Goal: Task Accomplishment & Management: Use online tool/utility

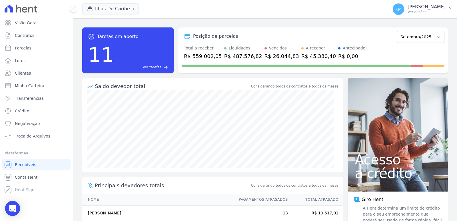
click at [17, 207] on div "Open Intercom Messenger" at bounding box center [12, 208] width 15 height 15
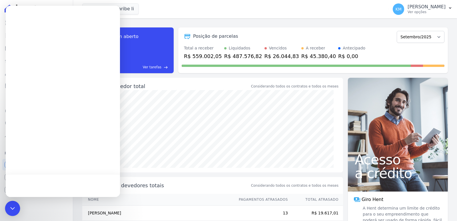
click at [16, 207] on icon "Open Intercom Messenger" at bounding box center [12, 207] width 7 height 7
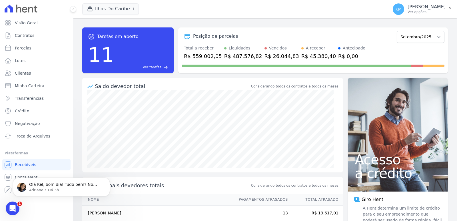
click at [16, 207] on icon "Abertura do Messenger da Intercom" at bounding box center [12, 207] width 9 height 9
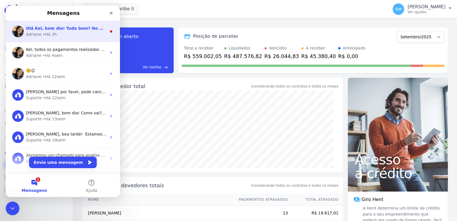
click at [53, 29] on span "Olá Kel, bom dia! Tudo bem? No mesmo dia que você enviou a planilha, abri o cha…" at bounding box center [418, 28] width 784 height 5
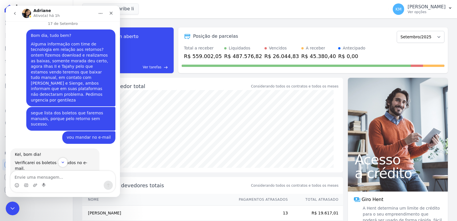
scroll to position [3380, 0]
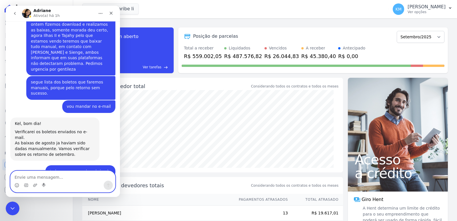
click at [49, 179] on textarea "Envie uma mensagem..." at bounding box center [63, 176] width 104 height 10
type textarea "ta bom, obrigada"
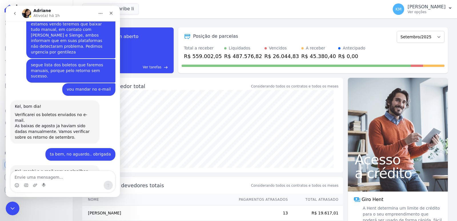
click at [172, 14] on div "Ilhas Do Caribe Ii CONSTRUTORA FONTANIVE LIMITADA ILHAS DO CARIBE II TAJAHY RES…" at bounding box center [233, 9] width 303 height 19
click at [15, 207] on div "Encerramento do Messenger da Intercom" at bounding box center [12, 207] width 14 height 14
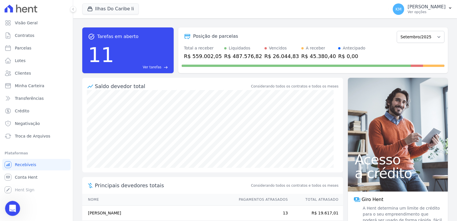
click at [17, 215] on body "Visão Geral Contratos Parcelas Lotes Clientes Minha Carteira Transferências Cré…" at bounding box center [228, 110] width 457 height 221
click at [13, 209] on icon "Abertura do Messenger da Intercom" at bounding box center [11, 207] width 9 height 9
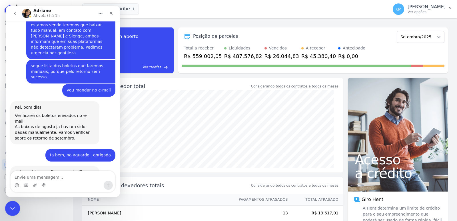
click at [8, 211] on div "Encerramento do Messenger da Intercom" at bounding box center [12, 207] width 14 height 14
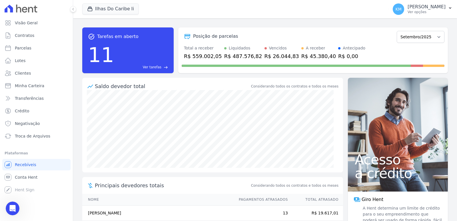
click at [203, 84] on div "Saldo devedor total" at bounding box center [172, 86] width 155 height 8
click at [96, 9] on button "Ilhas Do Caribe Ii" at bounding box center [110, 8] width 57 height 11
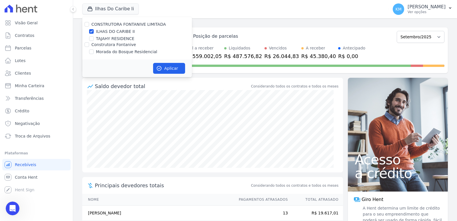
click at [92, 48] on div "CONSTRUTORA FONTANIVE LIMITADA ILHAS DO CARIBE II TAJAHY RESIDENCE Construtora …" at bounding box center [137, 38] width 110 height 43
drag, startPoint x: 91, startPoint y: 53, endPoint x: 91, endPoint y: 48, distance: 5.7
click at [91, 53] on input "Morada do Bosque Residencial" at bounding box center [91, 51] width 5 height 5
checkbox input "true"
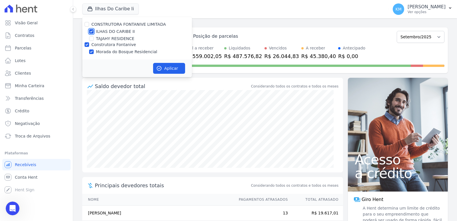
click at [92, 31] on input "ILHAS DO CARIBE II" at bounding box center [91, 31] width 5 height 5
checkbox input "false"
click at [170, 68] on button "Aplicar" at bounding box center [169, 68] width 32 height 11
click at [35, 51] on link "Parcelas" at bounding box center [36, 47] width 68 height 11
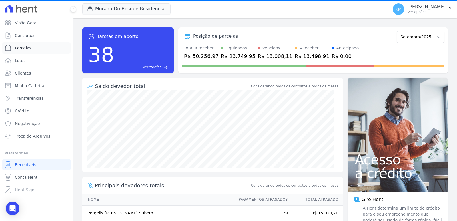
click at [34, 51] on link "Parcelas" at bounding box center [36, 47] width 68 height 11
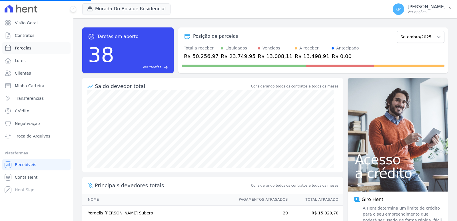
click at [37, 46] on link "Parcelas" at bounding box center [36, 47] width 68 height 11
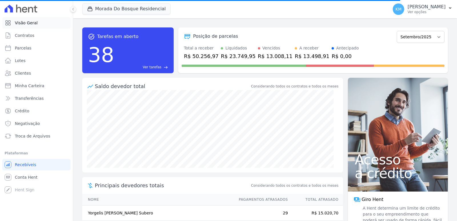
select select
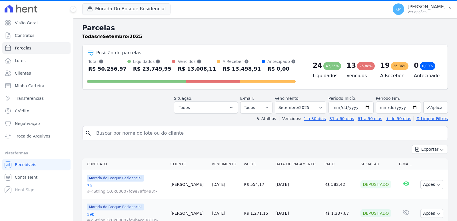
click at [128, 133] on input "search" at bounding box center [269, 132] width 352 height 11
paste input "ABIZER LUIS RIVERO MEDINA"
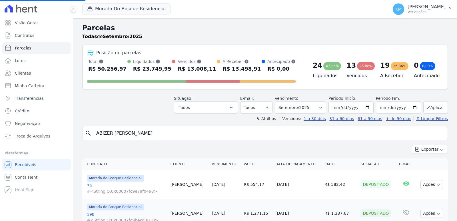
type input "ABIZER LUIS RIVERO MEDIN"
select select
click at [162, 129] on input "search" at bounding box center [269, 132] width 352 height 11
paste input "ABIZER LUIS RIVERO MEDINA"
type input "ABIZER LUIS RIVERO MEDI"
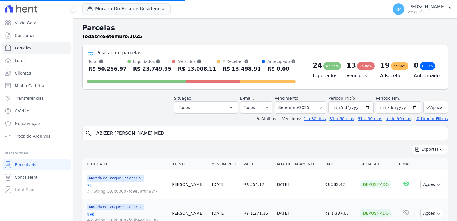
click at [158, 131] on input "ABIZER LUIS RIVERO MEDI" at bounding box center [269, 132] width 352 height 11
select select
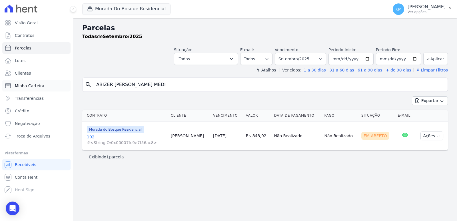
drag, startPoint x: 147, startPoint y: 86, endPoint x: 44, endPoint y: 90, distance: 102.8
click at [44, 90] on div "Visão Geral Contratos [GEOGRAPHIC_DATA] Lotes Clientes Minha Carteira Transferê…" at bounding box center [228, 110] width 457 height 221
paste input "ANDREIA SIBELE GOMES"
type input "ANDREIA SIBELE GOMES"
select select
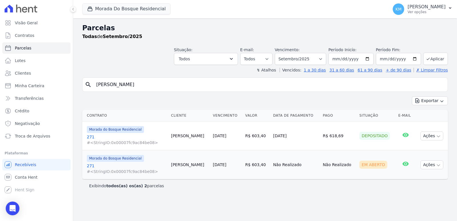
drag, startPoint x: 166, startPoint y: 86, endPoint x: 0, endPoint y: 87, distance: 165.8
click at [0, 87] on div "Visão Geral Contratos [GEOGRAPHIC_DATA] Lotes Clientes Minha Carteira Transferê…" at bounding box center [228, 110] width 457 height 221
type input "augusto bra"
select select
click at [323, 61] on select "Filtrar por período ──────── Todos os meses Janeiro/2024 Fevereiro/2024 Março/2…" at bounding box center [300, 59] width 51 height 12
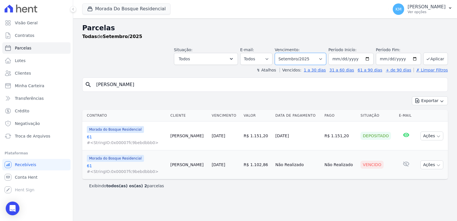
select select "08/2025"
click at [283, 53] on select "Filtrar por período ──────── Todos os meses Janeiro/2024 Fevereiro/2024 Março/2…" at bounding box center [300, 59] width 51 height 12
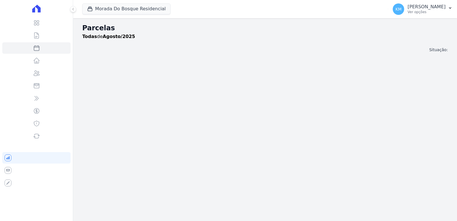
select select
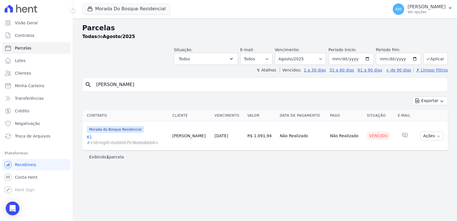
drag, startPoint x: 138, startPoint y: 85, endPoint x: 0, endPoint y: 88, distance: 138.2
click at [0, 88] on div "Visão Geral Contratos [GEOGRAPHIC_DATA] Lotes Clientes Minha Carteira Transferê…" at bounding box center [228, 110] width 457 height 221
paste input "[PERSON_NAME]"
type input "[PERSON_NAME]"
select select
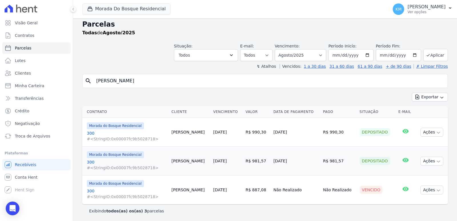
scroll to position [5, 0]
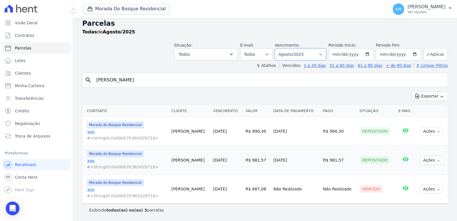
click at [295, 51] on select "Filtrar por período ──────── Todos os meses Janeiro/2024 Fevereiro/2024 Março/2…" at bounding box center [300, 54] width 51 height 12
select select "09/2025"
click at [278, 48] on select "Filtrar por período ──────── Todos os meses Janeiro/2024 Fevereiro/2024 Março/2…" at bounding box center [300, 54] width 51 height 12
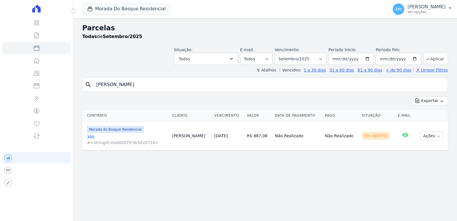
select select
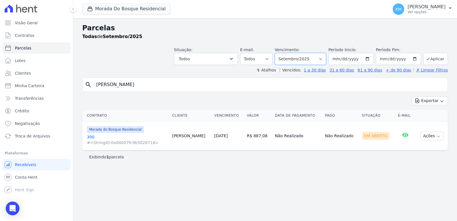
click at [307, 57] on select "Filtrar por período ──────── Todos os meses Janeiro/2024 Fevereiro/2024 Março/2…" at bounding box center [300, 59] width 51 height 12
click at [187, 184] on div "Parcelas Todas de Setembro/2025 Situação: Agendado Em Aberto Pago Processando C…" at bounding box center [265, 119] width 384 height 202
drag, startPoint x: 172, startPoint y: 85, endPoint x: 0, endPoint y: 82, distance: 172.4
click at [0, 82] on div "Visão Geral Contratos [GEOGRAPHIC_DATA] Lotes Clientes Minha Carteira Transferê…" at bounding box center [228, 110] width 457 height 221
paste input "DAVID SCHMIDT ASEVED"
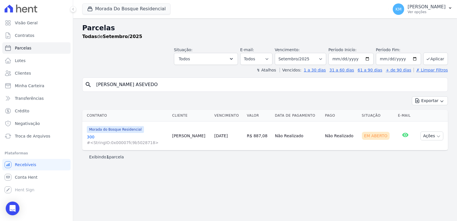
type input "DAVID SCHMIDT ASEVEDO"
select select
click at [312, 61] on select "Filtrar por período ──────── Todos os meses Janeiro/2024 Fevereiro/2024 Março/2…" at bounding box center [300, 59] width 51 height 12
select select "08/2025"
click at [283, 53] on select "Filtrar por período ──────── Todos os meses Janeiro/2024 Fevereiro/2024 Março/2…" at bounding box center [300, 59] width 51 height 12
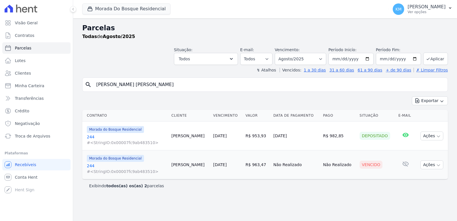
select select
drag, startPoint x: 178, startPoint y: 89, endPoint x: 0, endPoint y: 92, distance: 177.8
click at [0, 92] on div "Visão Geral Contratos [GEOGRAPHIC_DATA] Lotes Clientes Minha Carteira Transferê…" at bounding box center [228, 110] width 457 height 221
paste input "IOGO HIDALGO FERNANDES JUNIOR"
type input "DIOGO HIDALGO FERNANDES JUNIOR"
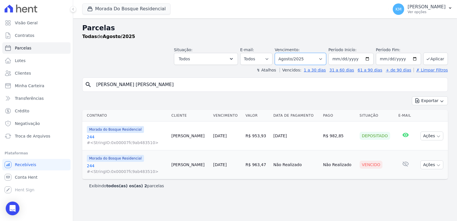
click at [313, 60] on select "Filtrar por período ──────── Todos os meses Janeiro/2024 Fevereiro/2024 Março/2…" at bounding box center [300, 59] width 51 height 12
select select
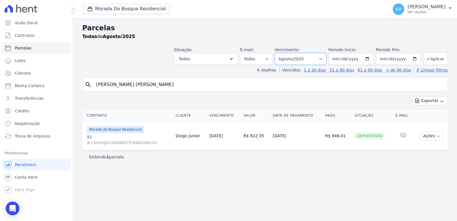
click at [305, 59] on select "Filtrar por período ──────── Todos os meses Janeiro/2024 Fevereiro/2024 Março/2…" at bounding box center [300, 59] width 51 height 12
select select "09/2025"
click at [283, 53] on select "Filtrar por período ──────── Todos os meses Janeiro/2024 Fevereiro/2024 Março/2…" at bounding box center [300, 59] width 51 height 12
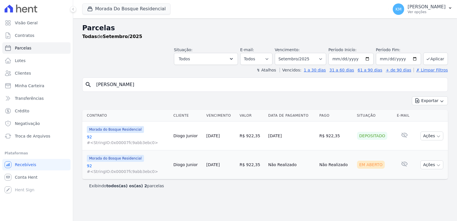
select select
drag, startPoint x: 190, startPoint y: 85, endPoint x: 22, endPoint y: 92, distance: 168.8
click at [22, 92] on div "Visão Geral Contratos [GEOGRAPHIC_DATA] Lotes Clientes Minha Carteira Transferê…" at bounding box center [228, 110] width 457 height 221
paste input "[PERSON_NAME]"
type input "[PERSON_NAME]"
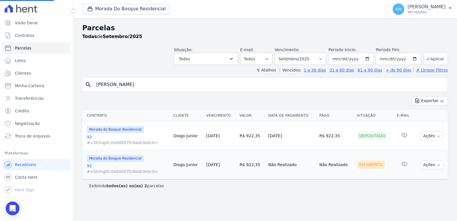
select select
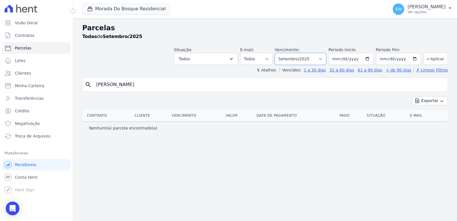
click at [325, 60] on select "Filtrar por período ──────── Todos os meses Janeiro/2024 Fevereiro/2024 Março/2…" at bounding box center [300, 59] width 51 height 12
select select "08/2025"
click at [283, 53] on select "Filtrar por período ──────── Todos os meses Janeiro/2024 Fevereiro/2024 Março/2…" at bounding box center [300, 59] width 51 height 12
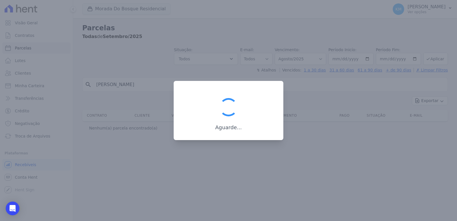
select select
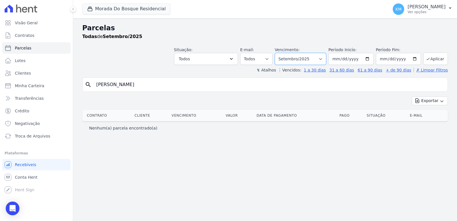
click at [290, 62] on select "Filtrar por período ──────── Todos os meses Janeiro/2024 Fevereiro/2024 Março/2…" at bounding box center [300, 59] width 51 height 12
select select "07/2025"
click at [283, 53] on select "Filtrar por período ──────── Todos os meses Janeiro/2024 Fevereiro/2024 Março/2…" at bounding box center [300, 59] width 51 height 12
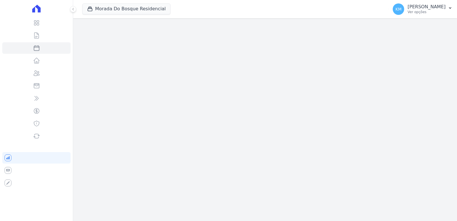
select select
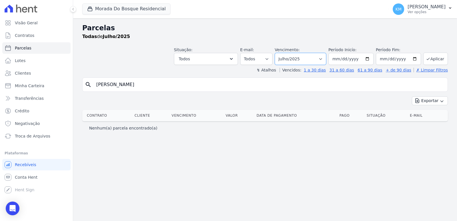
click at [317, 58] on select "Filtrar por período ──────── Todos os meses Janeiro/2024 Fevereiro/2024 Março/2…" at bounding box center [300, 59] width 51 height 12
select select "06/2025"
click at [283, 53] on select "Filtrar por período ──────── Todos os meses Janeiro/2024 Fevereiro/2024 Março/2…" at bounding box center [300, 59] width 51 height 12
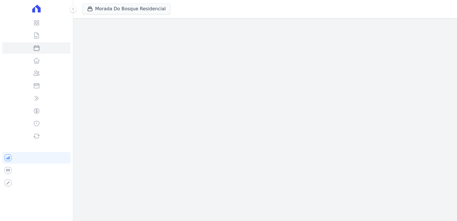
select select
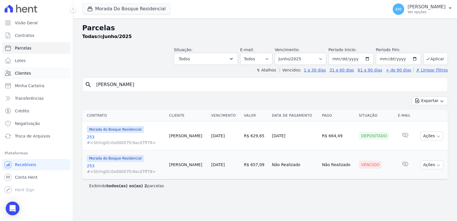
drag, startPoint x: 142, startPoint y: 82, endPoint x: 4, endPoint y: 77, distance: 137.6
click at [7, 78] on div "Visão Geral Contratos [GEOGRAPHIC_DATA] Lotes Clientes Minha Carteira Transferê…" at bounding box center [228, 110] width 457 height 221
paste input "[PERSON_NAME]"
type input "[PERSON_NAME]"
select select
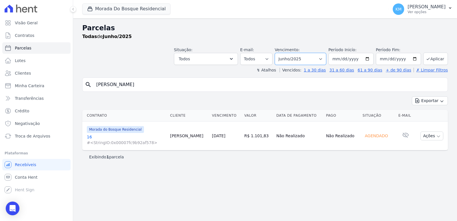
click at [307, 60] on select "Filtrar por período ──────── Todos os meses Janeiro/2024 Fevereiro/2024 Março/2…" at bounding box center [300, 59] width 51 height 12
select select "09/2025"
click at [283, 53] on select "Filtrar por período ──────── Todos os meses Janeiro/2024 Fevereiro/2024 Março/2…" at bounding box center [300, 59] width 51 height 12
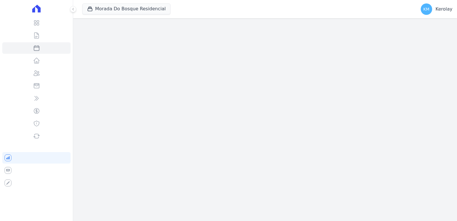
select select
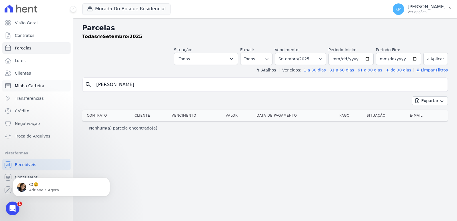
drag, startPoint x: 200, startPoint y: 89, endPoint x: 30, endPoint y: 86, distance: 170.1
click at [30, 86] on div "Visão Geral Contratos [GEOGRAPHIC_DATA] Lotes Clientes Minha Carteira Transferê…" at bounding box center [228, 110] width 457 height 221
paste input "[PERSON_NAME]"
type input "[PERSON_NAME]"
select select
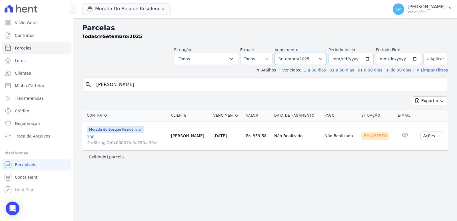
click at [297, 60] on select "Filtrar por período ──────── Todos os meses Janeiro/2024 Fevereiro/2024 Março/2…" at bounding box center [300, 59] width 51 height 12
select select "08/2025"
click at [283, 53] on select "Filtrar por período ──────── Todos os meses Janeiro/2024 Fevereiro/2024 Março/2…" at bounding box center [300, 59] width 51 height 12
select select
click at [296, 60] on select "Filtrar por período ──────── Todos os meses Janeiro/2024 Fevereiro/2024 Março/2…" at bounding box center [300, 59] width 51 height 12
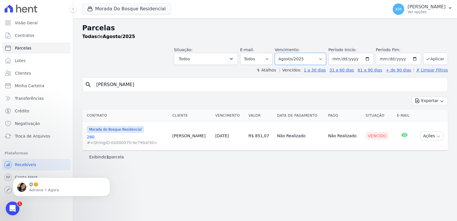
select select "07/2025"
click at [283, 53] on select "Filtrar por período ──────── Todos os meses Janeiro/2024 Fevereiro/2024 Março/2…" at bounding box center [300, 59] width 51 height 12
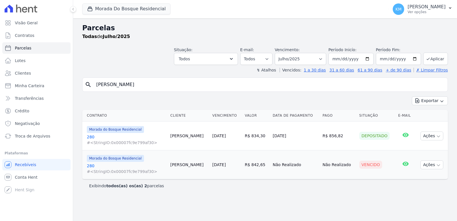
select select
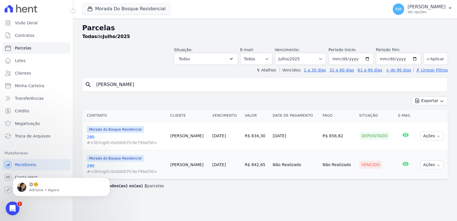
drag, startPoint x: 352, startPoint y: 94, endPoint x: 357, endPoint y: 84, distance: 12.0
click at [352, 92] on div "search [PERSON_NAME] Exportar Exportar PDF Exportar CSV Contrato Cliente Vencim…" at bounding box center [264, 134] width 365 height 114
drag, startPoint x: 243, startPoint y: 91, endPoint x: 124, endPoint y: 85, distance: 119.4
click at [114, 93] on div "search [PERSON_NAME] Exportar Exportar PDF Exportar CSV Contrato Cliente Vencim…" at bounding box center [264, 134] width 365 height 114
click at [154, 85] on input "[PERSON_NAME]" at bounding box center [269, 84] width 352 height 11
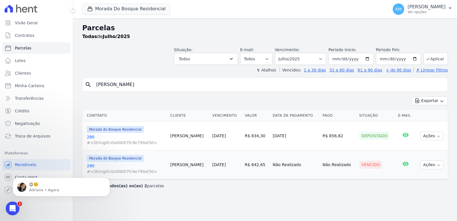
click at [153, 86] on input "[PERSON_NAME]" at bounding box center [269, 84] width 352 height 11
drag, startPoint x: 130, startPoint y: 89, endPoint x: 66, endPoint y: 90, distance: 64.5
click at [66, 90] on div "Visão Geral Contratos [GEOGRAPHIC_DATA] Lotes Clientes Minha Carteira Transferê…" at bounding box center [228, 110] width 457 height 221
paste input "[PERSON_NAME]"
type input "[PERSON_NAME]"
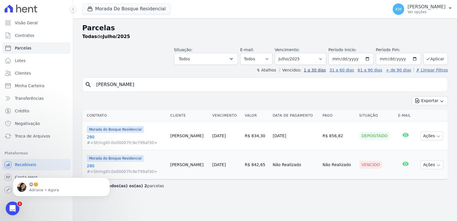
select select
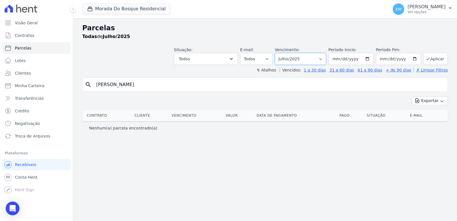
click at [306, 61] on select "Filtrar por período ──────── Todos os meses Janeiro/2024 Fevereiro/2024 Março/2…" at bounding box center [300, 59] width 51 height 12
drag, startPoint x: 162, startPoint y: 83, endPoint x: 17, endPoint y: 112, distance: 147.8
click at [12, 114] on div "Visão Geral Contratos [GEOGRAPHIC_DATA] Lotes Clientes Minha Carteira Transferê…" at bounding box center [228, 110] width 457 height 221
paste input "MARIA DE [GEOGRAPHIC_DATA] PURO LAND"
type input "MARIA DE [GEOGRAPHIC_DATA] PURO LAND"
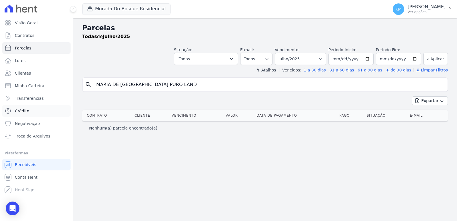
select select
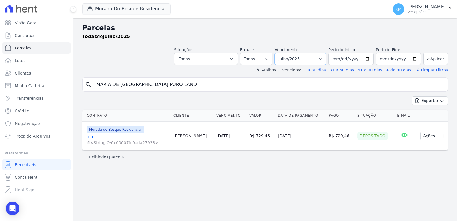
click at [293, 58] on select "Filtrar por período ──────── Todos os meses Janeiro/2024 Fevereiro/2024 Março/2…" at bounding box center [300, 59] width 51 height 12
select select "09/2025"
click at [283, 53] on select "Filtrar por período ──────── Todos os meses Janeiro/2024 Fevereiro/2024 Março/2…" at bounding box center [300, 59] width 51 height 12
select select
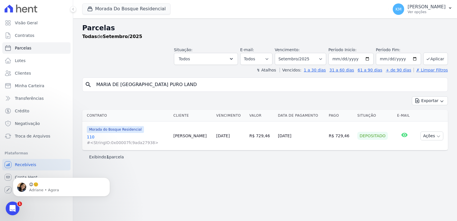
drag, startPoint x: 187, startPoint y: 85, endPoint x: 0, endPoint y: 62, distance: 188.1
click at [0, 66] on div "Visão Geral Contratos Parcelas Lotes Clientes Minha Carteira Transferências Cré…" at bounding box center [228, 110] width 457 height 221
paste input "LUIZ CARLOS CALISARIO"
type input "LUIZ CARLOS CALISARIO"
select select
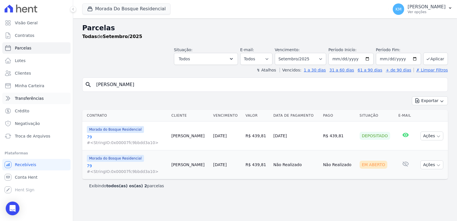
drag, startPoint x: 148, startPoint y: 88, endPoint x: 31, endPoint y: 94, distance: 117.8
click at [31, 94] on div "Visão Geral Contratos Parcelas Lotes Clientes Minha Carteira Transferências Cré…" at bounding box center [228, 110] width 457 height 221
paste input "KATHLEEN ANAISE OLIVEIRA FLORE"
type input "KATHLEEN ANAISE OLIVEIRA FLORE"
select select
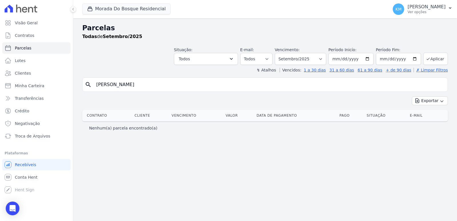
drag, startPoint x: 174, startPoint y: 87, endPoint x: 181, endPoint y: 86, distance: 7.2
click at [173, 87] on div "search KATHLEEN ANAISE OLIVEIRA FLORE" at bounding box center [264, 84] width 365 height 14
drag, startPoint x: 183, startPoint y: 84, endPoint x: 1, endPoint y: 49, distance: 186.3
click at [0, 50] on div "Visão Geral Contratos Parcelas Lotes Clientes Minha Carteira Transferências Cré…" at bounding box center [228, 110] width 457 height 221
type input "henry"
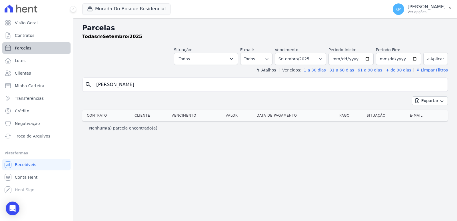
select select
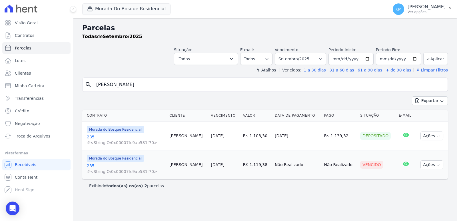
drag, startPoint x: 133, startPoint y: 84, endPoint x: 0, endPoint y: 92, distance: 132.9
click at [0, 92] on div "Visão Geral Contratos Parcelas Lotes Clientes Minha Carteira Transferências Cré…" at bounding box center [228, 110] width 457 height 221
paste input "EDUARDO GABRIEL MOREIRA FERREI"
type input "EDUARDO GABRIEL MOREIRA FERREI"
select select
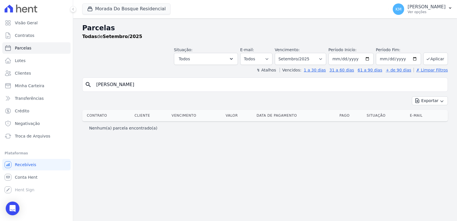
drag, startPoint x: 178, startPoint y: 88, endPoint x: 0, endPoint y: 80, distance: 177.7
click at [0, 80] on div "Visão Geral Contratos Parcelas Lotes Clientes Minha Carteira Transferências Cré…" at bounding box center [228, 110] width 457 height 221
type input "giane ma"
select select
drag, startPoint x: 125, startPoint y: 85, endPoint x: 0, endPoint y: 81, distance: 125.0
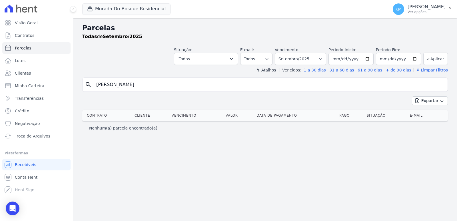
click at [0, 82] on div "Visão Geral Contratos Parcelas Lotes Clientes Minha Carteira Transferências Cré…" at bounding box center [228, 110] width 457 height 221
drag, startPoint x: 120, startPoint y: 84, endPoint x: 1, endPoint y: 80, distance: 119.6
click at [3, 80] on div "Visão Geral Contratos Parcelas Lotes Clientes Minha Carteira Transferências Cré…" at bounding box center [228, 110] width 457 height 221
paste input "giane ma"
type input "giane ma"
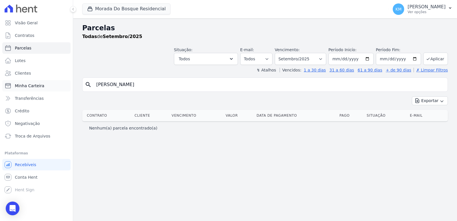
drag, startPoint x: 112, startPoint y: 86, endPoint x: 43, endPoint y: 83, distance: 69.7
click at [43, 83] on div "Visão Geral Contratos Parcelas Lotes Clientes Minha Carteira Transferências Cré…" at bounding box center [228, 110] width 457 height 221
paste input "MILENE REHBEIN DOS SANTOS"
type input "MILENE REHBEIN DOS SANTOS"
select select
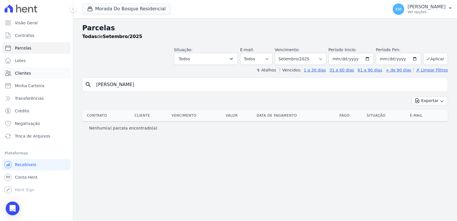
drag, startPoint x: 130, startPoint y: 87, endPoint x: 48, endPoint y: 72, distance: 83.1
click at [48, 72] on div "Visão Geral Contratos Parcelas Lotes Clientes Minha Carteira Transferências Cré…" at bounding box center [228, 110] width 457 height 221
type input "milene"
click at [116, 85] on input "milene" at bounding box center [269, 84] width 352 height 11
select select
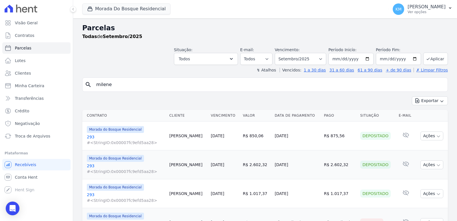
scroll to position [33, 0]
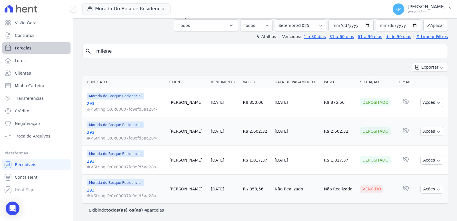
drag, startPoint x: 113, startPoint y: 53, endPoint x: 41, endPoint y: 52, distance: 72.5
click at [41, 52] on div "Visão Geral Contratos Parcelas Lotes Clientes Minha Carteira Transferências Cré…" at bounding box center [228, 110] width 457 height 221
type input "mayndra"
select select
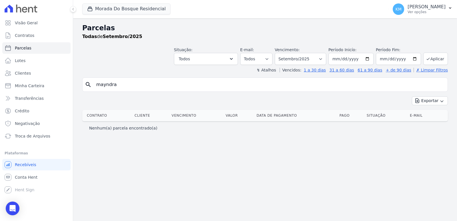
click at [126, 82] on input "mayndra" at bounding box center [269, 84] width 352 height 11
select select
click at [381, 186] on div "Parcelas Todas de Setembro/2025 Situação: Agendado Em Aberto Pago Processando C…" at bounding box center [265, 119] width 384 height 202
drag, startPoint x: 122, startPoint y: 82, endPoint x: 3, endPoint y: 94, distance: 120.1
click at [1, 94] on div "Visão Geral Contratos Parcelas Lotes Clientes Minha Carteira Transferências Cré…" at bounding box center [228, 110] width 457 height 221
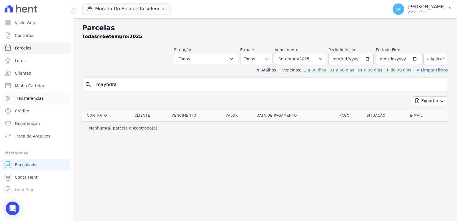
paste input "KAMILLA CRISTINA MASBA DOS SAN"
type input "KAMILLA CRISTINA MASBA DOS SAN"
select select
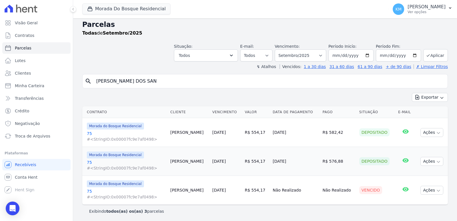
scroll to position [5, 0]
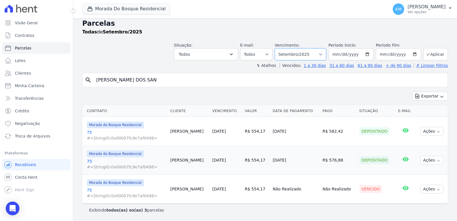
click at [303, 52] on select "Filtrar por período ──────── Todos os meses Janeiro/2024 Fevereiro/2024 Março/2…" at bounding box center [300, 54] width 51 height 12
select select "08/2025"
click at [278, 48] on select "Filtrar por período ──────── Todos os meses Janeiro/2024 Fevereiro/2024 Março/2…" at bounding box center [300, 54] width 51 height 12
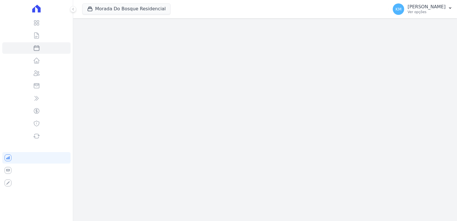
select select
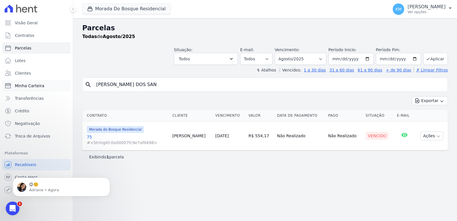
drag, startPoint x: 179, startPoint y: 84, endPoint x: 29, endPoint y: 81, distance: 149.6
click at [29, 81] on div "Visão Geral Contratos Parcelas Lotes Clientes Minha Carteira Transferências Cré…" at bounding box center [228, 110] width 457 height 221
type input "jocimara de fre"
select select
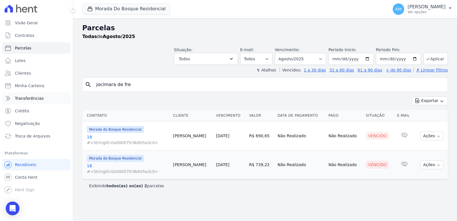
drag, startPoint x: 144, startPoint y: 84, endPoint x: 11, endPoint y: 94, distance: 134.0
click at [11, 94] on div "Visão Geral Contratos Parcelas Lotes Clientes Minha Carteira Transferências Cré…" at bounding box center [228, 110] width 457 height 221
type input "enanias"
select select
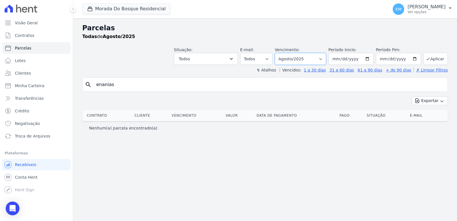
click at [302, 58] on select "Filtrar por período ──────── Todos os meses Janeiro/2024 Fevereiro/2024 Março/2…" at bounding box center [300, 59] width 51 height 12
select select "06/2025"
click at [283, 53] on select "Filtrar por período ──────── Todos os meses Janeiro/2024 Fevereiro/2024 Março/2…" at bounding box center [300, 59] width 51 height 12
select select
click at [302, 57] on select "Filtrar por período ──────── Todos os meses Janeiro/2024 Fevereiro/2024 Março/2…" at bounding box center [300, 59] width 51 height 12
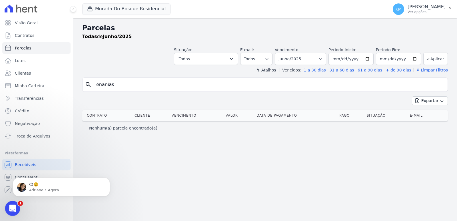
click at [9, 207] on icon "Abertura do Messenger da Intercom" at bounding box center [11, 207] width 9 height 9
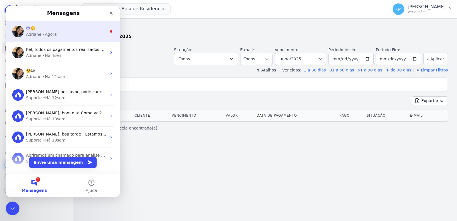
click at [38, 29] on div "😉☺️" at bounding box center [66, 28] width 80 height 6
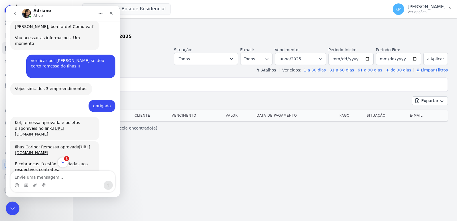
scroll to position [378, 0]
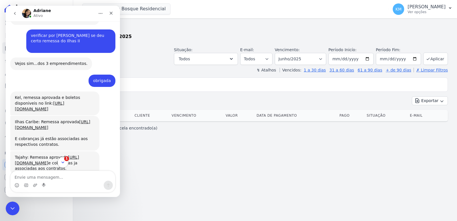
click at [62, 161] on icon "Scroll to bottom" at bounding box center [62, 162] width 5 height 5
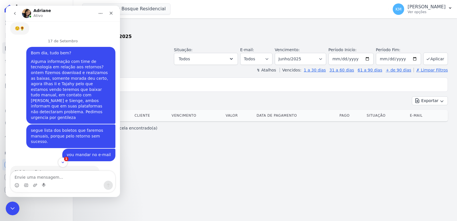
scroll to position [3414, 0]
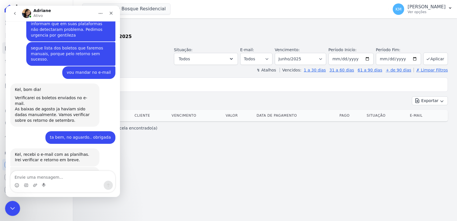
drag, startPoint x: 11, startPoint y: 210, endPoint x: 230, endPoint y: 419, distance: 303.0
click at [11, 210] on icon "Encerramento do Messenger da Intercom" at bounding box center [11, 207] width 7 height 7
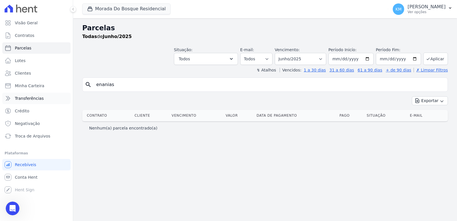
drag, startPoint x: 89, startPoint y: 90, endPoint x: 17, endPoint y: 93, distance: 71.7
click at [17, 93] on div "Visão Geral Contratos Parcelas Lotes Clientes Minha Carteira Transferências Cré…" at bounding box center [228, 110] width 457 height 221
type input "[PERSON_NAME]"
select select
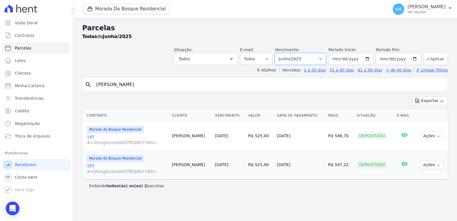
click at [295, 58] on select "Filtrar por período ──────── Todos os meses Janeiro/2024 Fevereiro/2024 Março/2…" at bounding box center [300, 59] width 51 height 12
select select "07/2025"
click at [283, 53] on select "Filtrar por período ──────── Todos os meses Janeiro/2024 Fevereiro/2024 Março/2…" at bounding box center [300, 59] width 51 height 12
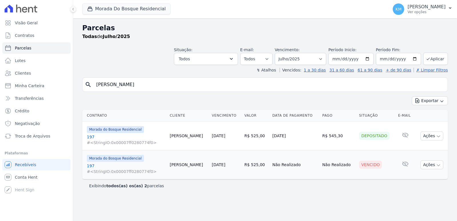
select select
click at [293, 55] on select "Filtrar por período ──────── Todos os meses Janeiro/2024 Fevereiro/2024 Março/2…" at bounding box center [300, 59] width 51 height 12
select select "08/2025"
click at [283, 53] on select "Filtrar por período ──────── Todos os meses Janeiro/2024 Fevereiro/2024 Março/2…" at bounding box center [300, 59] width 51 height 12
select select
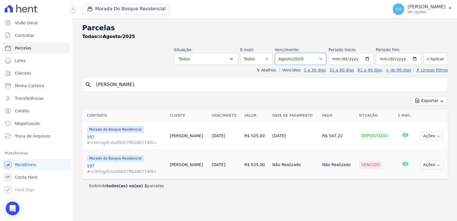
click at [296, 59] on select "Filtrar por período ──────── Todos os meses Janeiro/2024 Fevereiro/2024 Março/2…" at bounding box center [300, 59] width 51 height 12
select select "09/2025"
click at [283, 53] on select "Filtrar por período ──────── Todos os meses Janeiro/2024 Fevereiro/2024 Março/2…" at bounding box center [300, 59] width 51 height 12
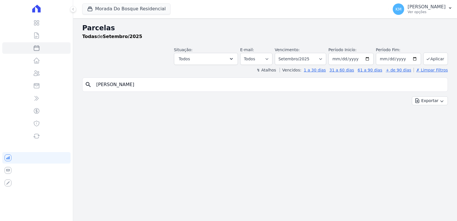
select select
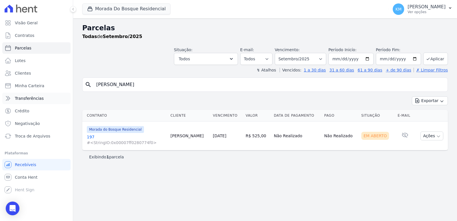
drag, startPoint x: 151, startPoint y: 87, endPoint x: 68, endPoint y: 95, distance: 84.0
click at [68, 95] on div "Visão Geral Contratos Parcelas Lotes Clientes Minha Carteira Transferências Cré…" at bounding box center [228, 110] width 457 height 221
paste input "[PERSON_NAME]"
type input "[PERSON_NAME]"
select select
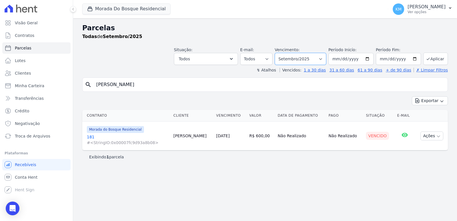
click at [298, 60] on select "Filtrar por período ──────── Todos os meses Janeiro/2024 Fevereiro/2024 Março/2…" at bounding box center [300, 59] width 51 height 12
select select "08/2025"
click at [283, 53] on select "Filtrar por período ──────── Todos os meses Janeiro/2024 Fevereiro/2024 Março/2…" at bounding box center [300, 59] width 51 height 12
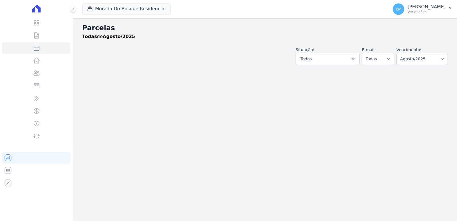
select select
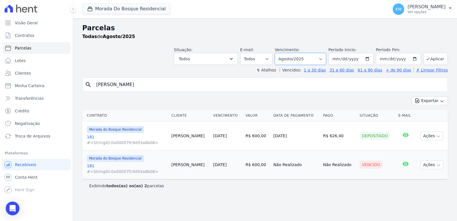
click at [309, 57] on select "Filtrar por período ──────── Todos os meses Janeiro/2024 Fevereiro/2024 Março/2…" at bounding box center [300, 59] width 51 height 12
select select "07/2025"
click at [283, 53] on select "Filtrar por período ──────── Todos os meses Janeiro/2024 Fevereiro/2024 Março/2…" at bounding box center [300, 59] width 51 height 12
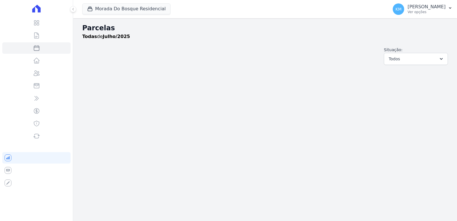
select select
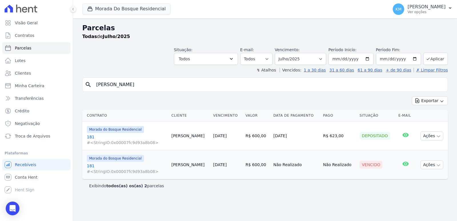
select select
click at [407, 11] on p "Ver opções" at bounding box center [426, 12] width 38 height 5
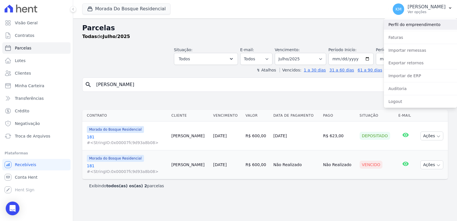
click at [399, 28] on link "Perfil do empreendimento" at bounding box center [420, 24] width 73 height 10
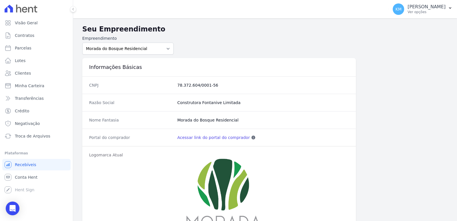
click at [211, 138] on link "Acessar link do portal do comprador" at bounding box center [213, 137] width 72 height 6
drag, startPoint x: 28, startPoint y: 44, endPoint x: 28, endPoint y: 48, distance: 4.0
click at [27, 45] on link "Parcelas" at bounding box center [36, 47] width 68 height 11
select select
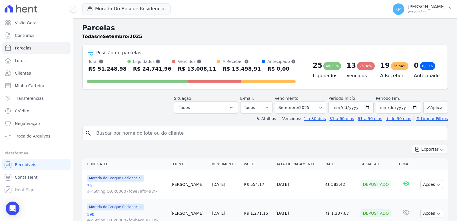
click at [134, 133] on input "search" at bounding box center [269, 132] width 352 height 11
type input "milene re"
select select
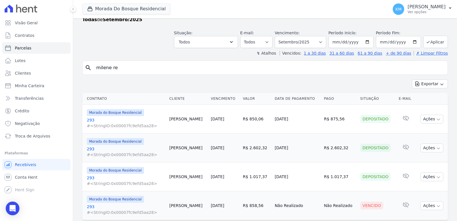
scroll to position [33, 0]
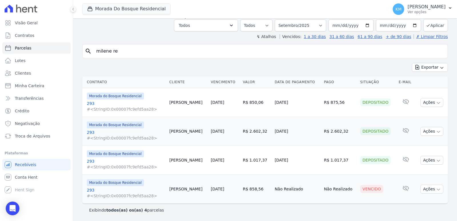
click at [269, 68] on div "Exportar Exportar PDF Exportar CSV" at bounding box center [264, 69] width 365 height 13
click at [430, 192] on button "Ações" at bounding box center [431, 188] width 23 height 9
click at [414, 203] on link "Ver boleto" at bounding box center [429, 202] width 55 height 11
drag, startPoint x: 141, startPoint y: 54, endPoint x: 82, endPoint y: 55, distance: 59.4
click at [82, 55] on div "Parcelas Todas de Setembro/2025 Situação: Agendado Em Aberto Pago Processando C…" at bounding box center [265, 103] width 384 height 236
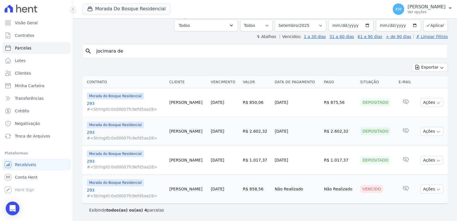
type input "jocimara de"
select select
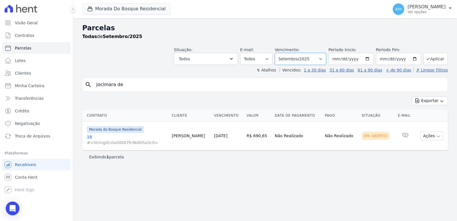
click at [296, 60] on select "Filtrar por período ──────── Todos os meses Janeiro/2024 Fevereiro/2024 Março/2…" at bounding box center [300, 59] width 51 height 12
select select "08/2025"
click at [283, 53] on select "Filtrar por período ──────── Todos os meses Janeiro/2024 Fevereiro/2024 Março/2…" at bounding box center [300, 59] width 51 height 12
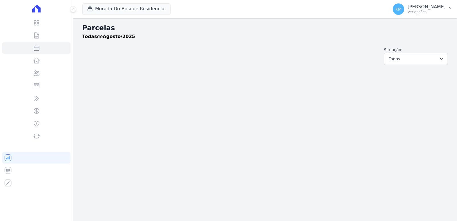
select select
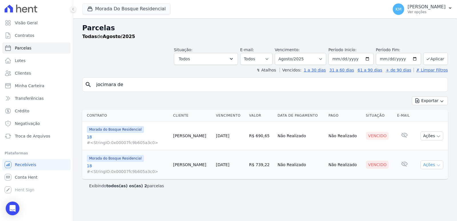
click at [432, 168] on button "Ações" at bounding box center [431, 164] width 23 height 9
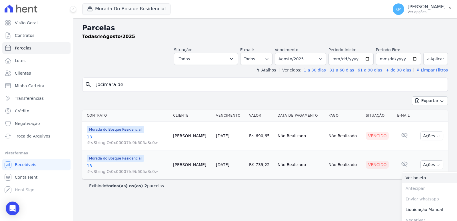
click at [417, 178] on link "Ver boleto" at bounding box center [429, 177] width 55 height 11
click at [425, 139] on button "Ações" at bounding box center [431, 135] width 23 height 9
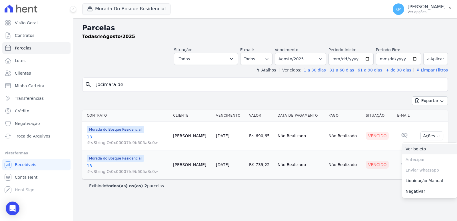
click at [418, 150] on link "Ver boleto" at bounding box center [429, 149] width 55 height 11
click at [29, 37] on span "Contratos" at bounding box center [24, 36] width 19 height 6
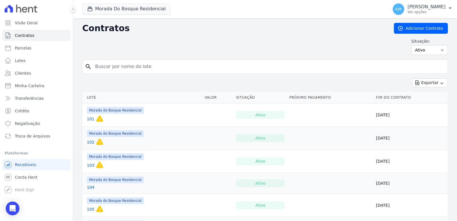
click at [107, 65] on input "search" at bounding box center [268, 66] width 353 height 11
type input "109"
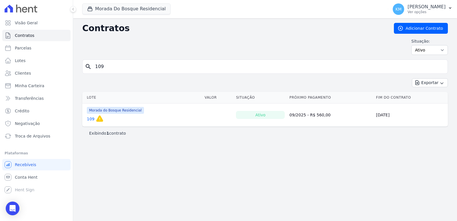
click at [92, 118] on link "109" at bounding box center [91, 119] width 8 height 6
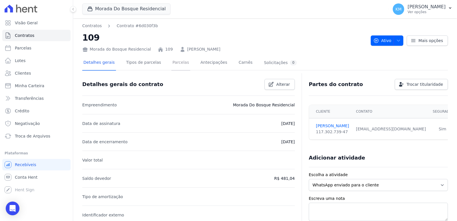
click at [176, 64] on link "Parcelas" at bounding box center [180, 62] width 19 height 15
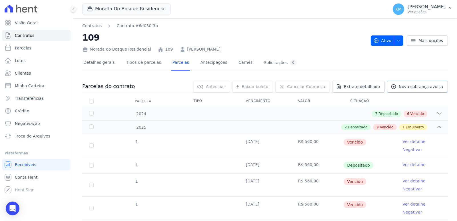
click at [434, 90] on link "Nova cobrança avulsa" at bounding box center [417, 86] width 61 height 12
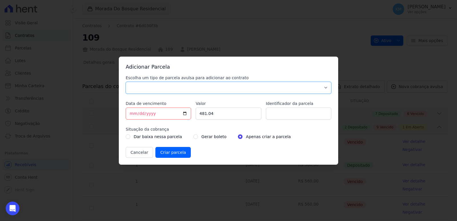
drag, startPoint x: 197, startPoint y: 84, endPoint x: 181, endPoint y: 93, distance: 17.9
click at [191, 88] on select "Parcela Normal Sinal Caução Intercalada Chaves Pré Chaves Pós Chaves Taxas Quit…" at bounding box center [228, 88] width 205 height 12
select select "standard"
click at [126, 82] on select "Parcela Normal Sinal Caução Intercalada Chaves Pré Chaves Pós Chaves Taxas Quit…" at bounding box center [228, 88] width 205 height 12
click at [130, 113] on input "[DATE]" at bounding box center [158, 113] width 65 height 12
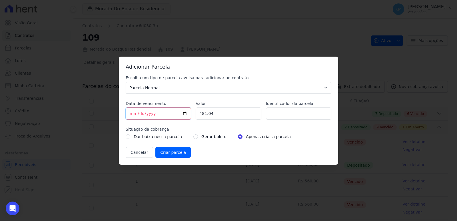
type input "[DATE]"
click at [224, 116] on input "481.04" at bounding box center [227, 113] width 65 height 12
drag, startPoint x: 216, startPoint y: 113, endPoint x: 178, endPoint y: 110, distance: 37.5
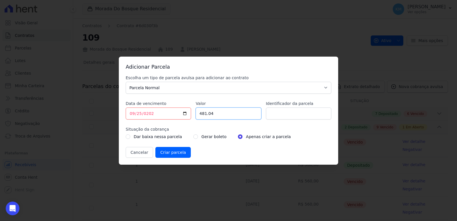
click at [180, 112] on div "Escolha um tipo de parcela avulsa para adicionar ao contrato Parcela Normal Sin…" at bounding box center [228, 116] width 205 height 83
type input "662.58"
drag, startPoint x: 334, startPoint y: 121, endPoint x: 316, endPoint y: 119, distance: 17.8
click at [333, 121] on div "Adicionar Parcela Escolha um tipo de parcela avulsa para adicionar ao contrato …" at bounding box center [228, 111] width 219 height 108
click at [306, 116] on input "Identificador da parcela" at bounding box center [298, 113] width 65 height 12
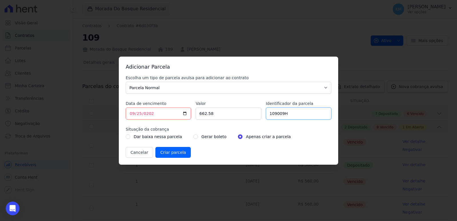
type input "109009H"
click at [193, 137] on input "radio" at bounding box center [195, 136] width 5 height 5
radio input "true"
click at [172, 157] on input "Criar parcela" at bounding box center [172, 152] width 35 height 11
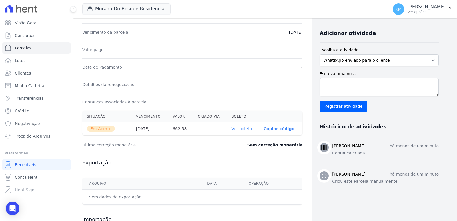
scroll to position [114, 0]
click at [242, 131] on th "Ver boleto" at bounding box center [243, 128] width 32 height 13
click at [243, 129] on link "Ver boleto" at bounding box center [241, 128] width 20 height 5
